Goal: Communication & Community: Share content

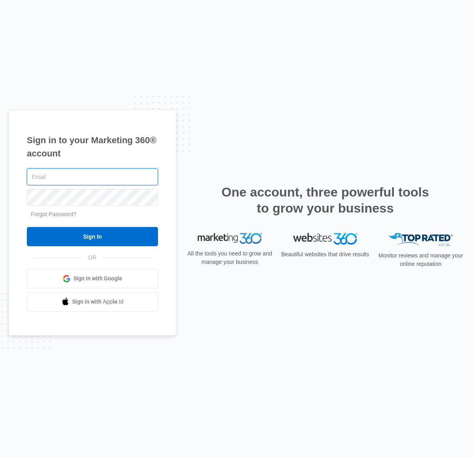
click at [140, 176] on input "text" at bounding box center [92, 176] width 131 height 17
type input "[EMAIL_ADDRESS][DOMAIN_NAME]"
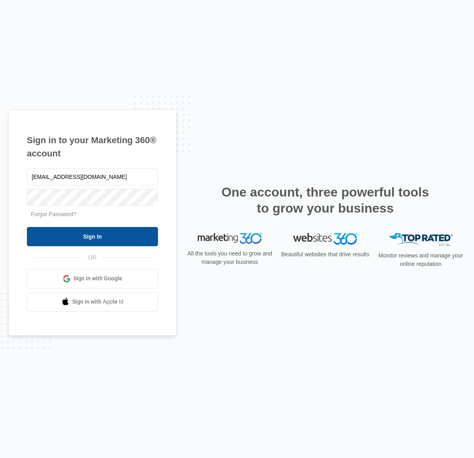
click at [125, 238] on input "Sign In" at bounding box center [92, 236] width 131 height 19
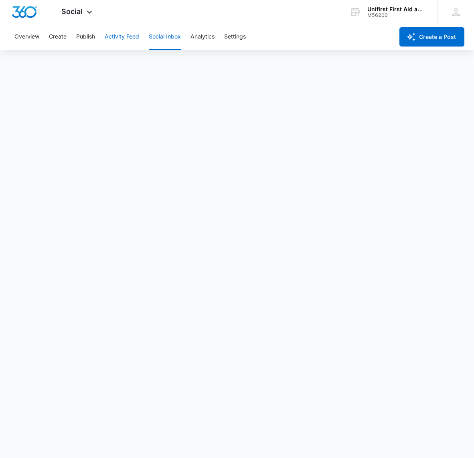
click at [134, 37] on button "Activity Feed" at bounding box center [122, 37] width 34 height 26
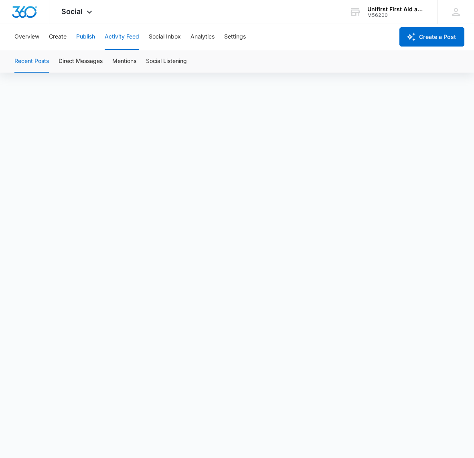
click at [91, 40] on button "Publish" at bounding box center [85, 37] width 19 height 26
